Goal: Navigation & Orientation: Find specific page/section

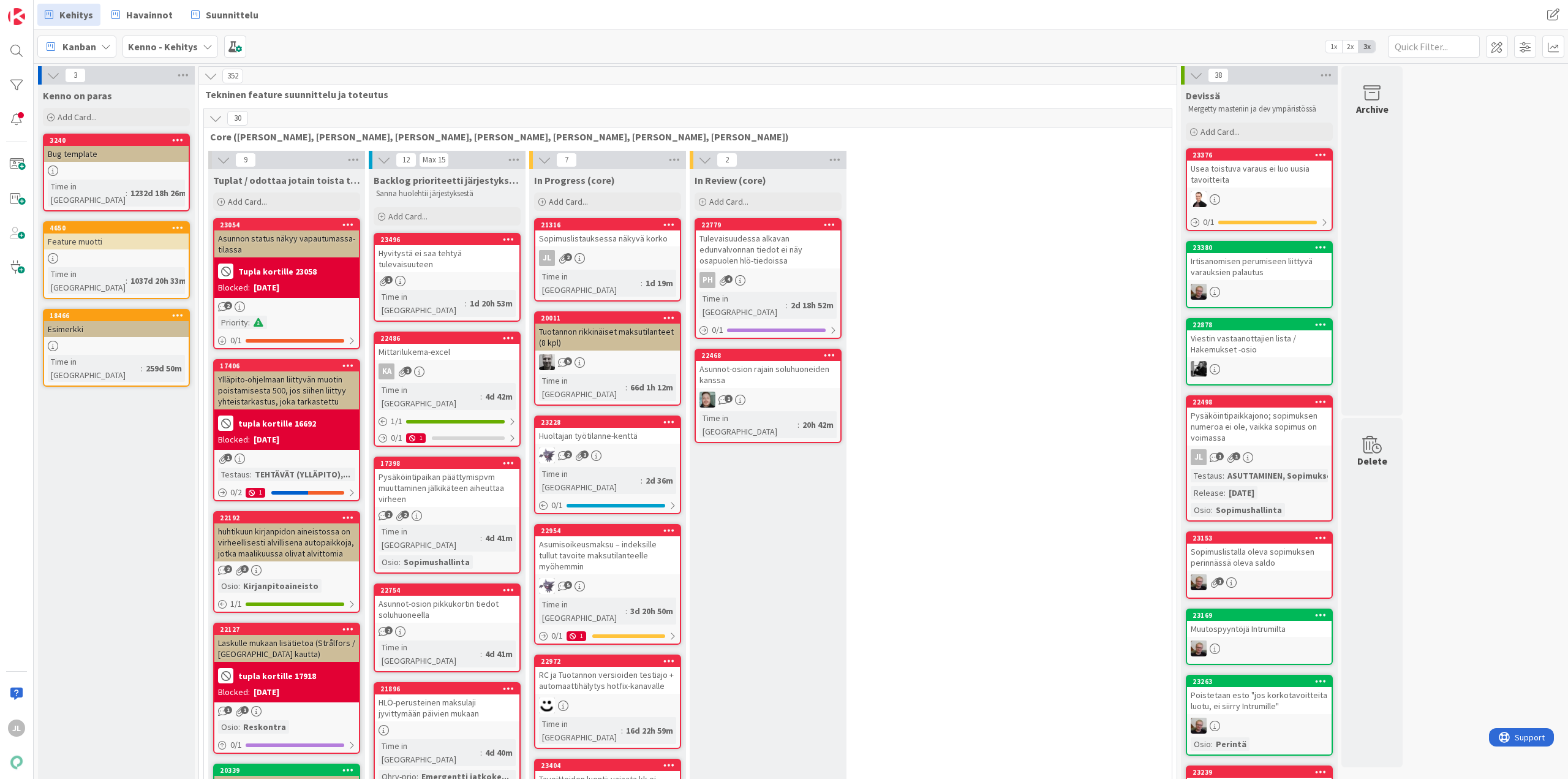
click at [584, 237] on div "Sopimuslistauksessa näkyvä korko" at bounding box center [608, 238] width 145 height 16
click at [582, 239] on div "Sopimuslistauksessa näkyvä korko" at bounding box center [608, 238] width 145 height 16
